Goal: Task Accomplishment & Management: Use online tool/utility

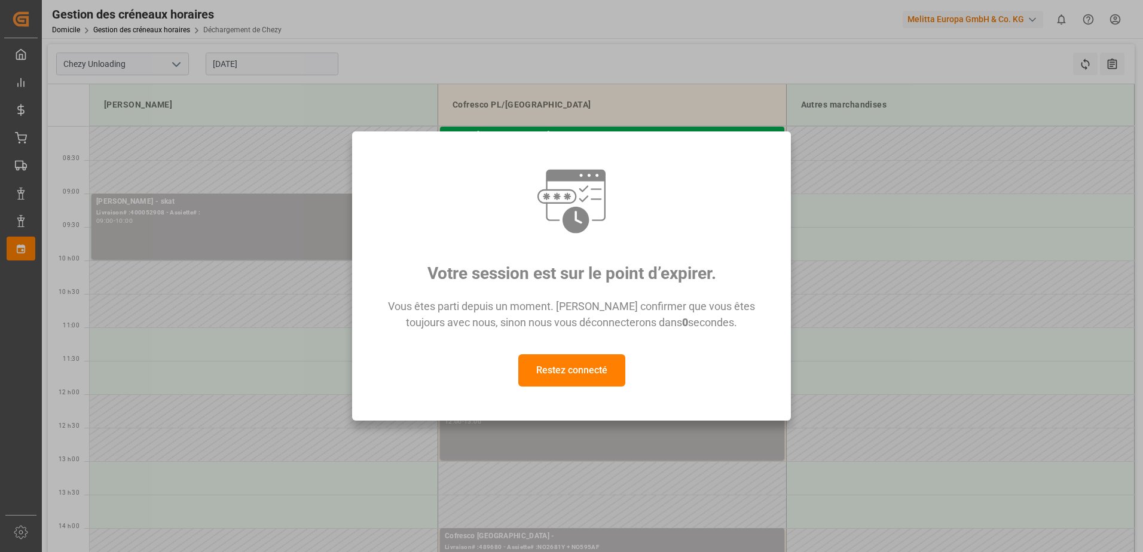
click at [589, 362] on button "Restez connecté" at bounding box center [571, 371] width 107 height 32
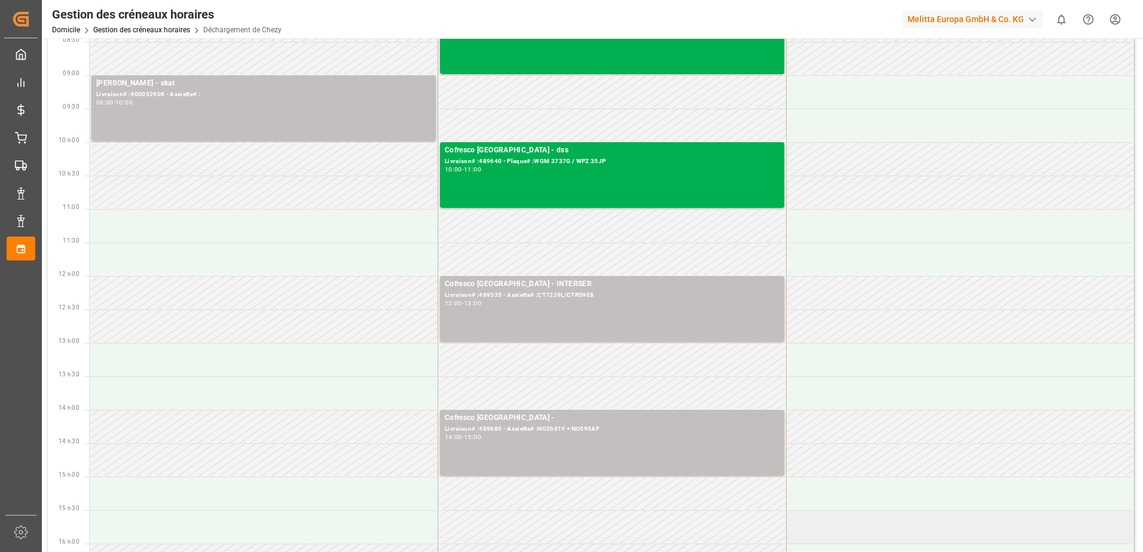
scroll to position [120, 0]
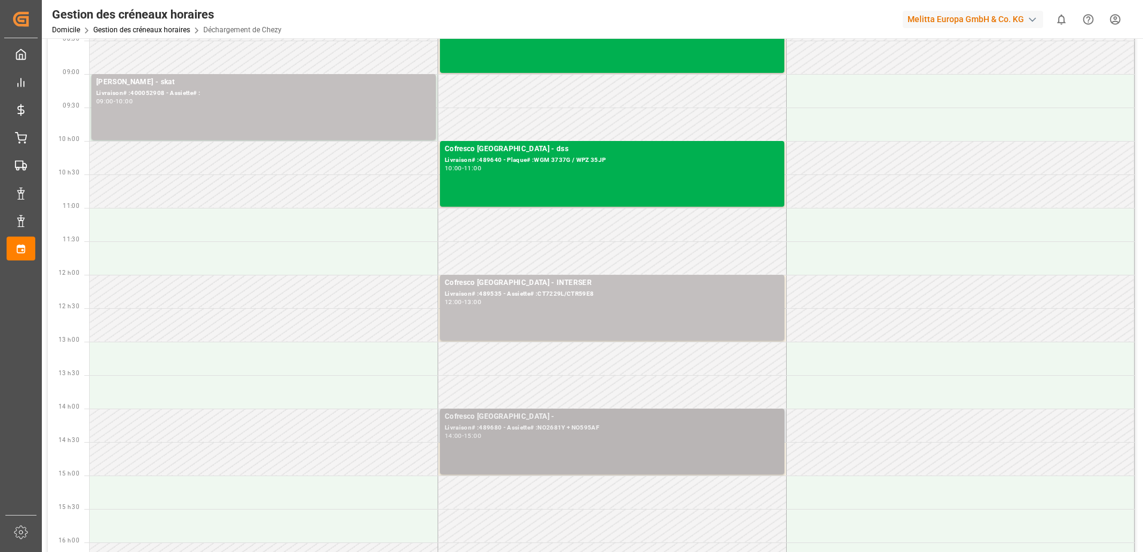
click at [648, 433] on div "14:00 - 15:00" at bounding box center [612, 436] width 335 height 7
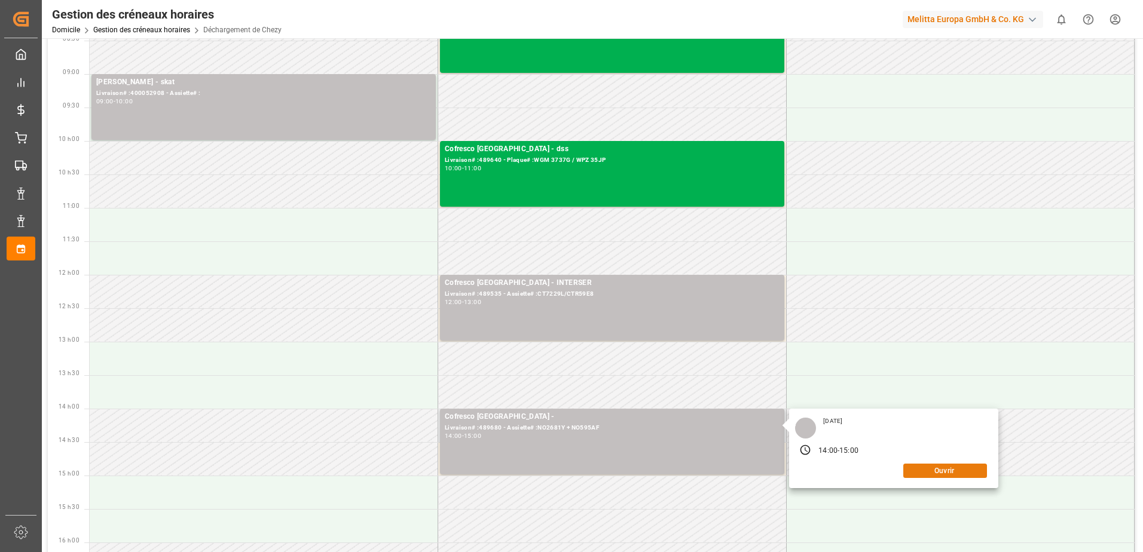
click at [970, 473] on button "Ouvrir" at bounding box center [945, 471] width 84 height 14
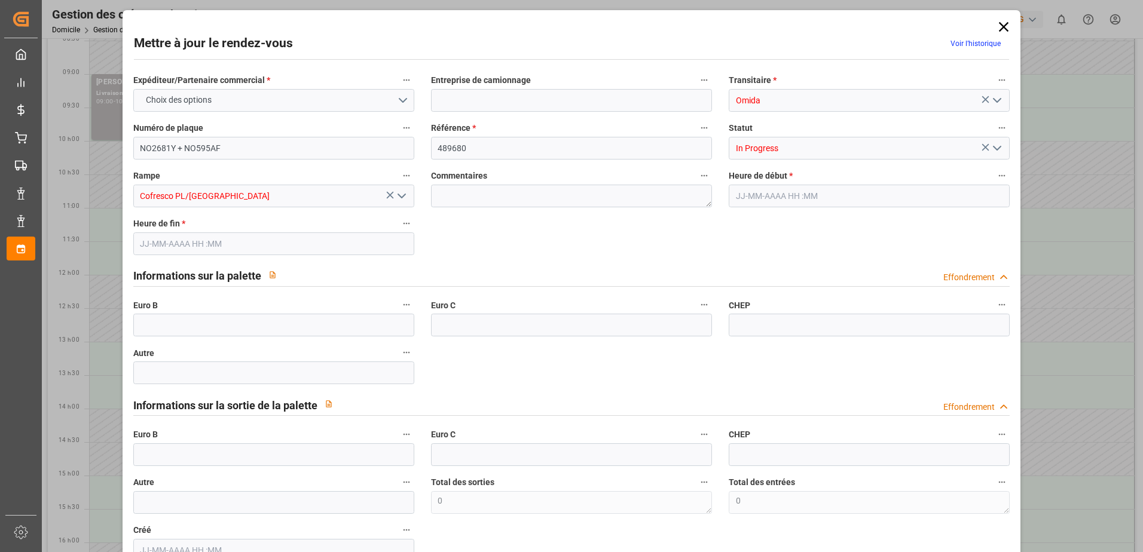
type input "[DATE] 14:00"
type input "[DATE] 15:00"
type input "[DATE] 08:14"
click at [994, 148] on icon "Ouvrir le menu" at bounding box center [997, 148] width 14 height 14
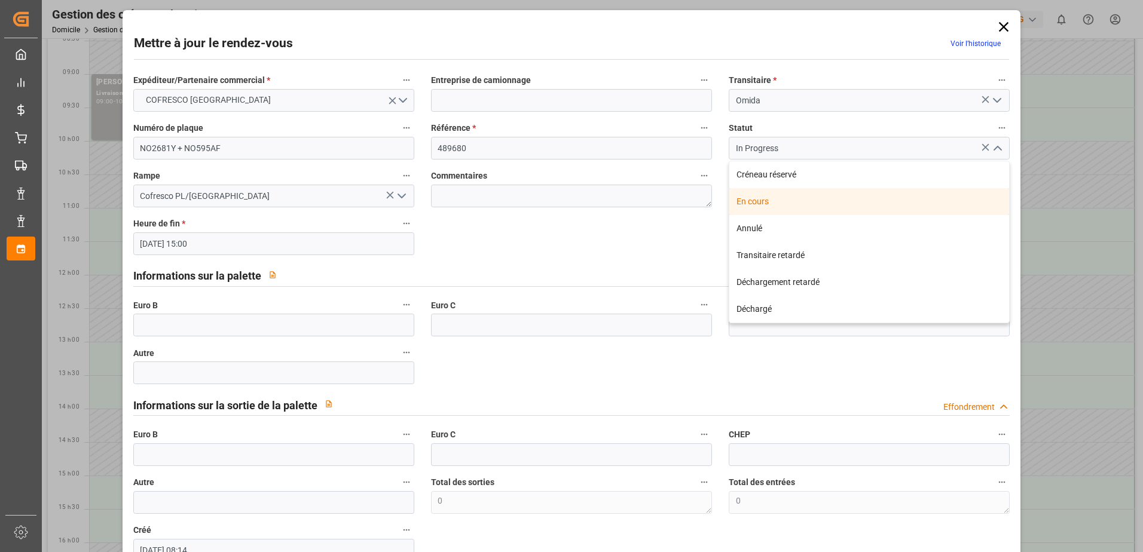
click at [786, 205] on div "En cours" at bounding box center [869, 201] width 280 height 27
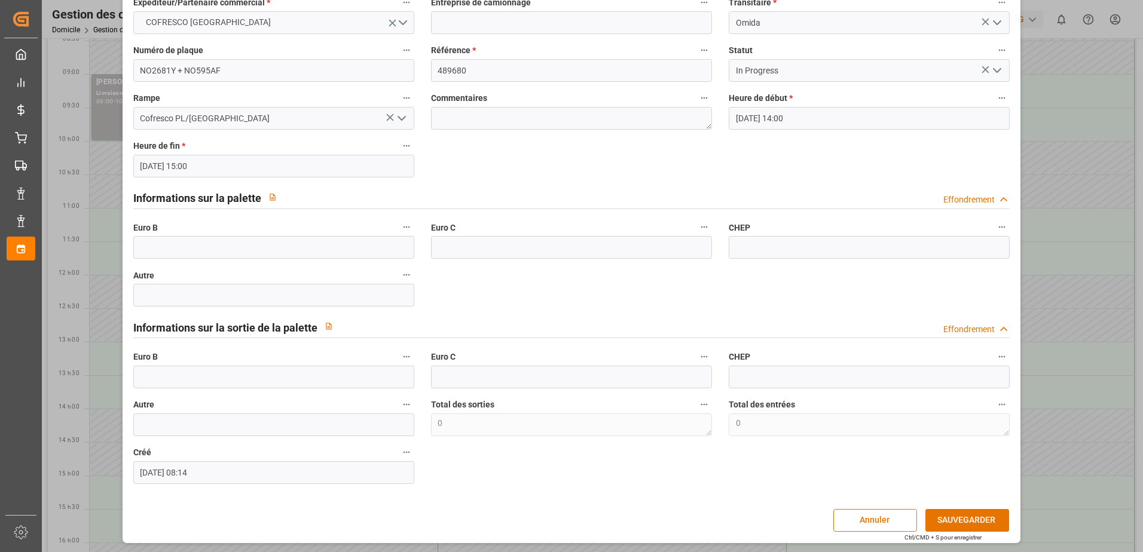
scroll to position [79, 0]
click at [942, 520] on button "SAUVEGARDER" at bounding box center [967, 519] width 84 height 23
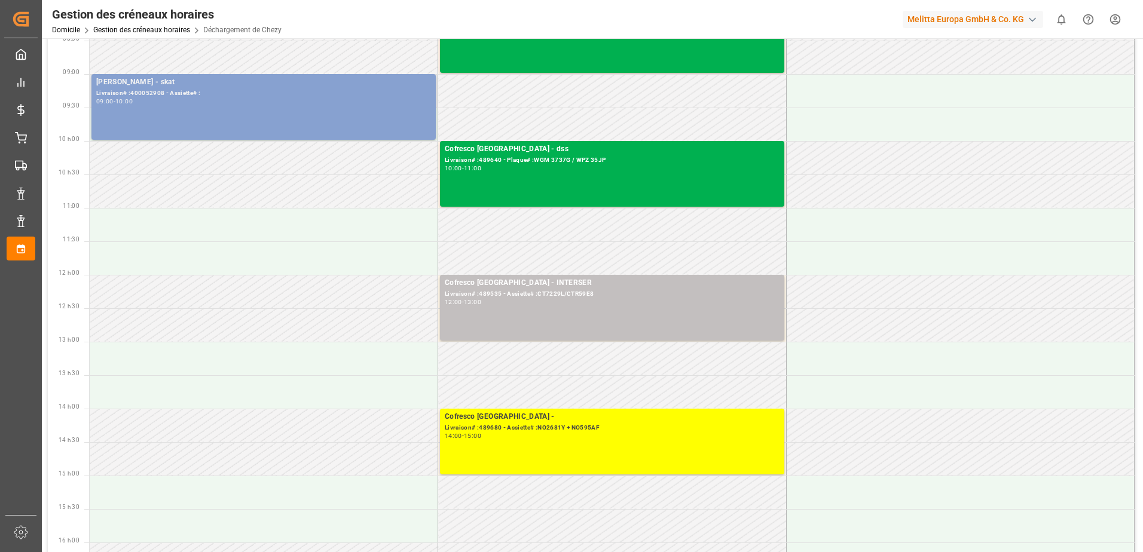
click at [365, 105] on div "[PERSON_NAME] - skat Livraison# :400052908 - Assiette# : 09:00 - 10:00" at bounding box center [263, 107] width 335 height 61
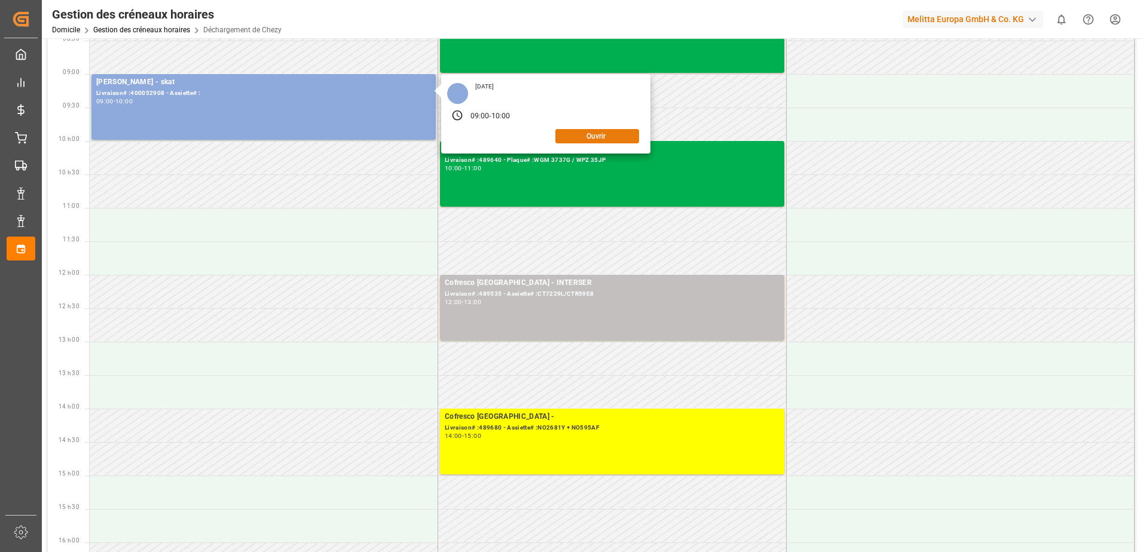
click at [598, 139] on button "Ouvrir" at bounding box center [597, 136] width 84 height 14
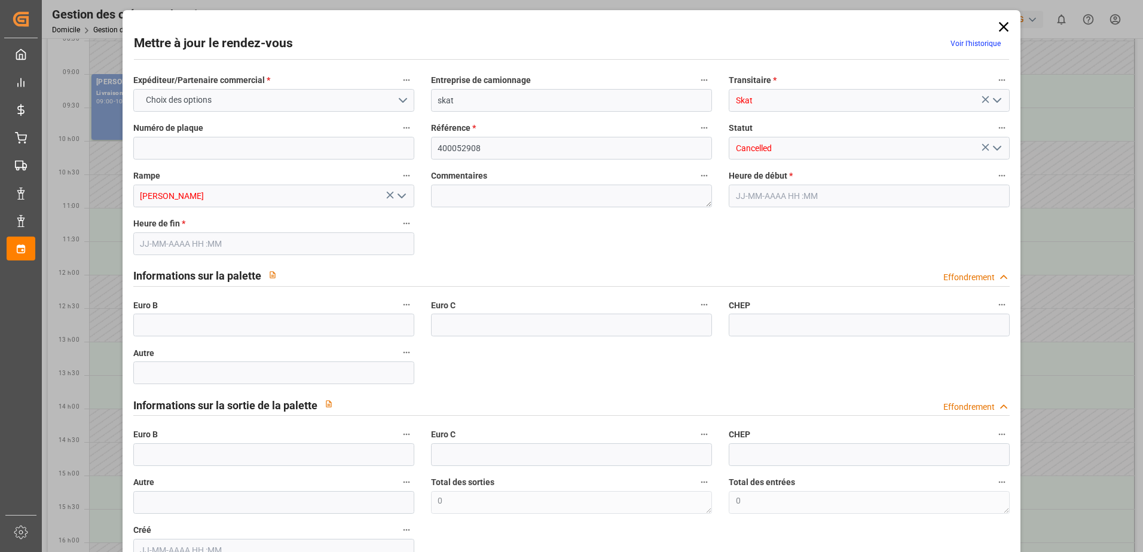
type input "[DATE] 09:00"
type input "[DATE] 10:00"
type input "[DATE] 09:14"
click at [998, 146] on icon "Ouvrir le menu" at bounding box center [997, 148] width 14 height 14
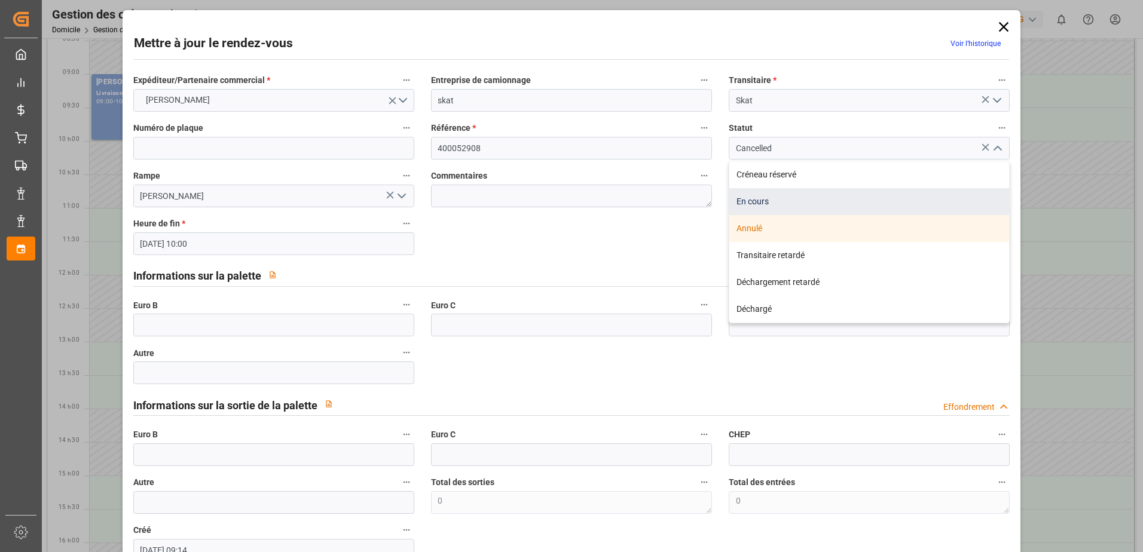
click at [765, 201] on div "En cours" at bounding box center [869, 201] width 280 height 27
type input "In Progress"
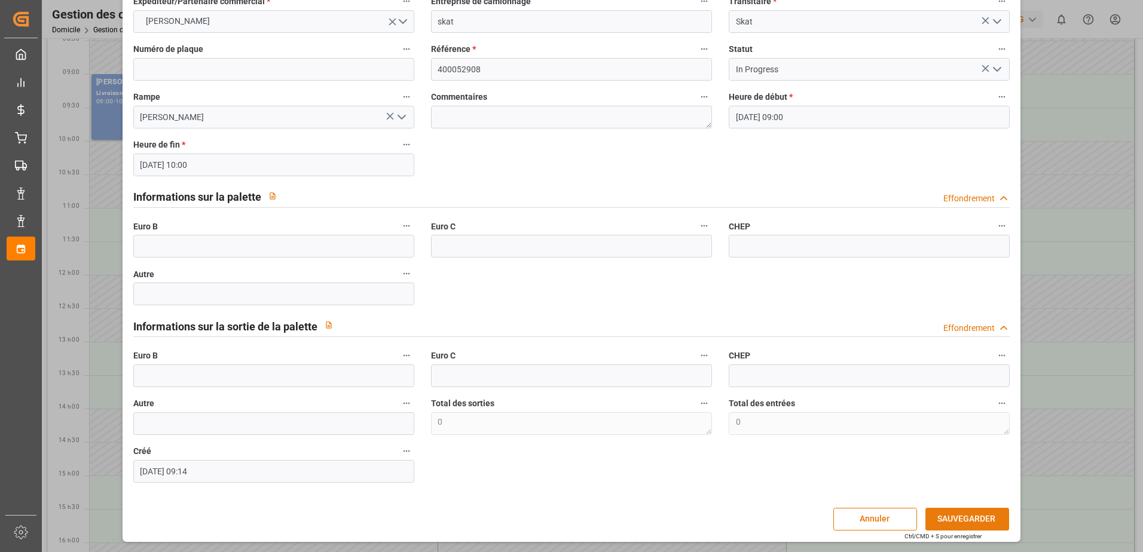
click at [946, 518] on button "SAUVEGARDER" at bounding box center [967, 519] width 84 height 23
